Goal: Information Seeking & Learning: Check status

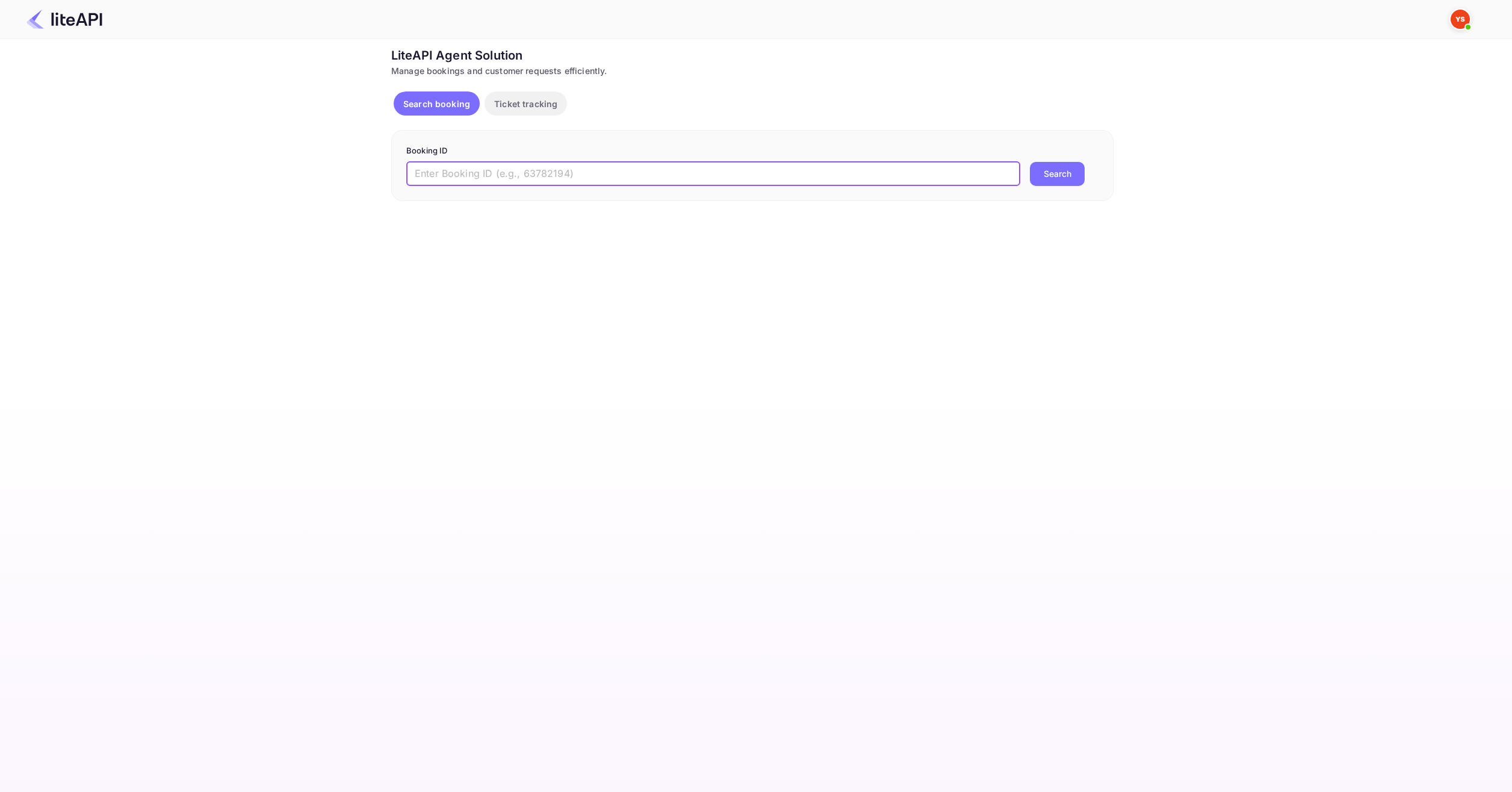
click at [564, 174] on input "text" at bounding box center [713, 173] width 614 height 24
paste input "8233486"
type input "8233486"
click at [1077, 191] on div "Booking ID 8233486 ​ Search" at bounding box center [752, 165] width 722 height 71
click at [1065, 184] on button "Search" at bounding box center [1058, 173] width 55 height 24
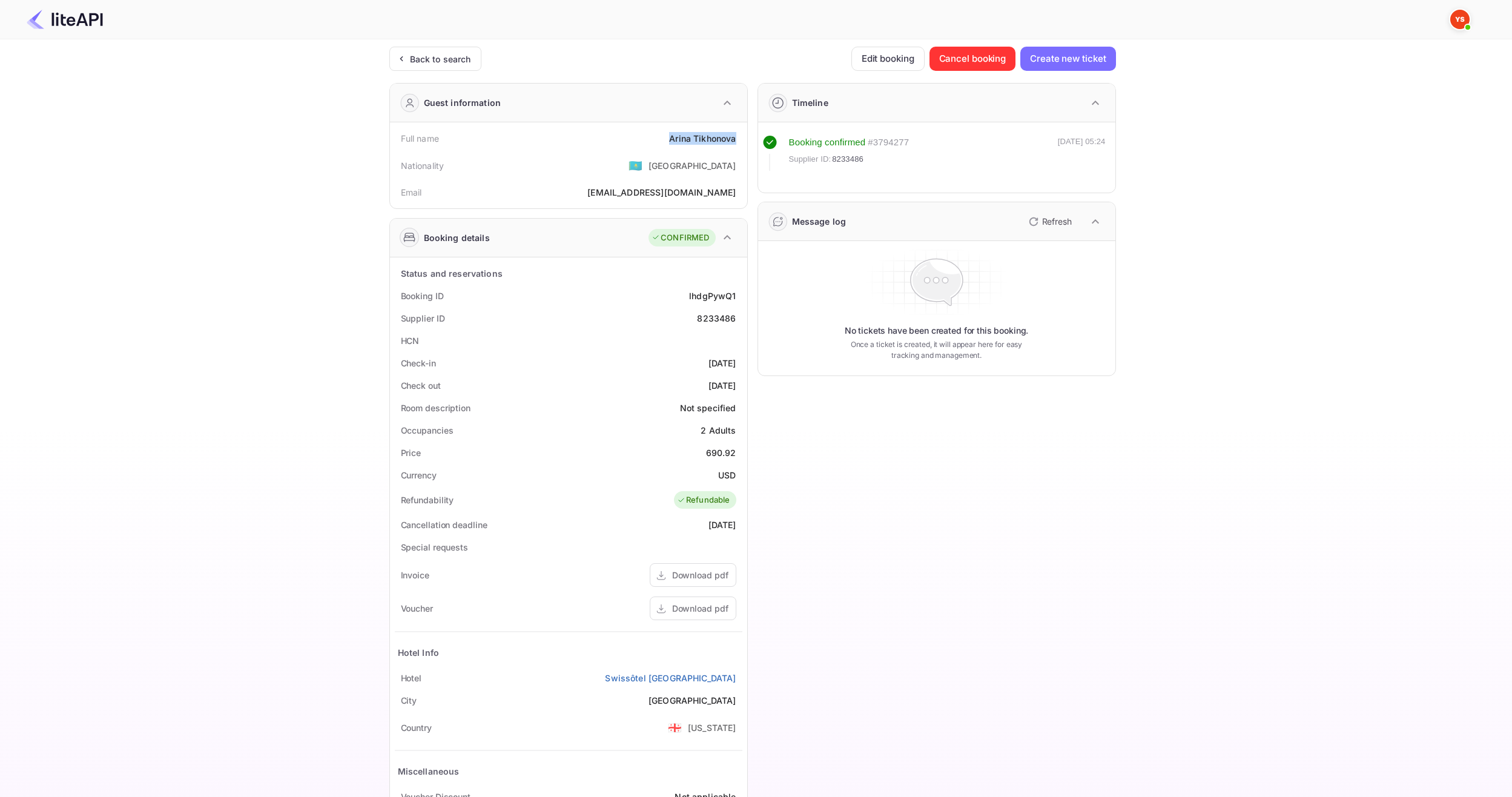
drag, startPoint x: 663, startPoint y: 141, endPoint x: 736, endPoint y: 146, distance: 73.2
click at [736, 146] on div "Full name [PERSON_NAME]" at bounding box center [569, 138] width 348 height 22
copy div "[PERSON_NAME]"
drag, startPoint x: 706, startPoint y: 455, endPoint x: 735, endPoint y: 456, distance: 29.0
click at [735, 456] on div "Price 690.92" at bounding box center [569, 452] width 348 height 22
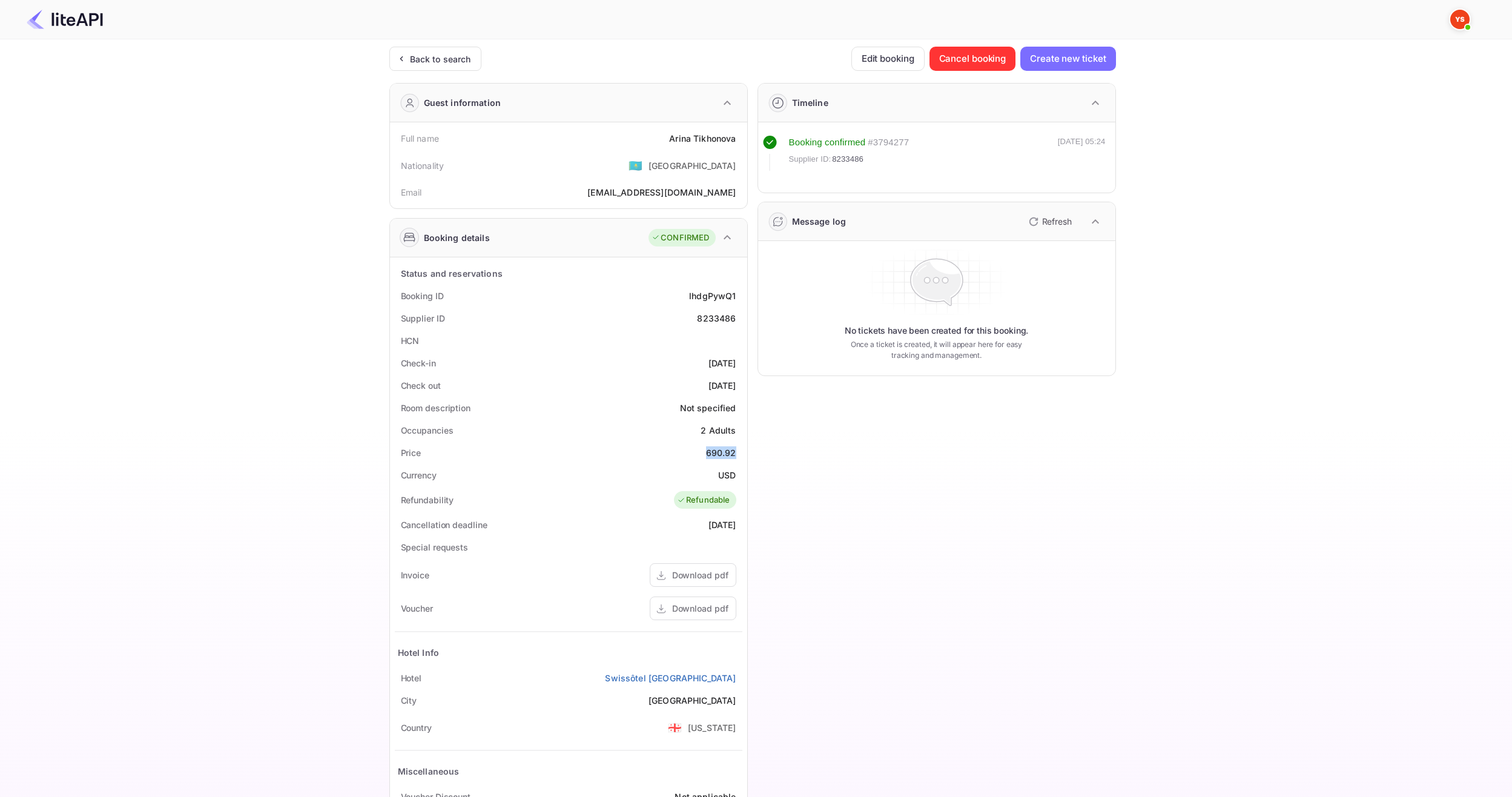
copy div "690.92"
